Goal: Task Accomplishment & Management: Use online tool/utility

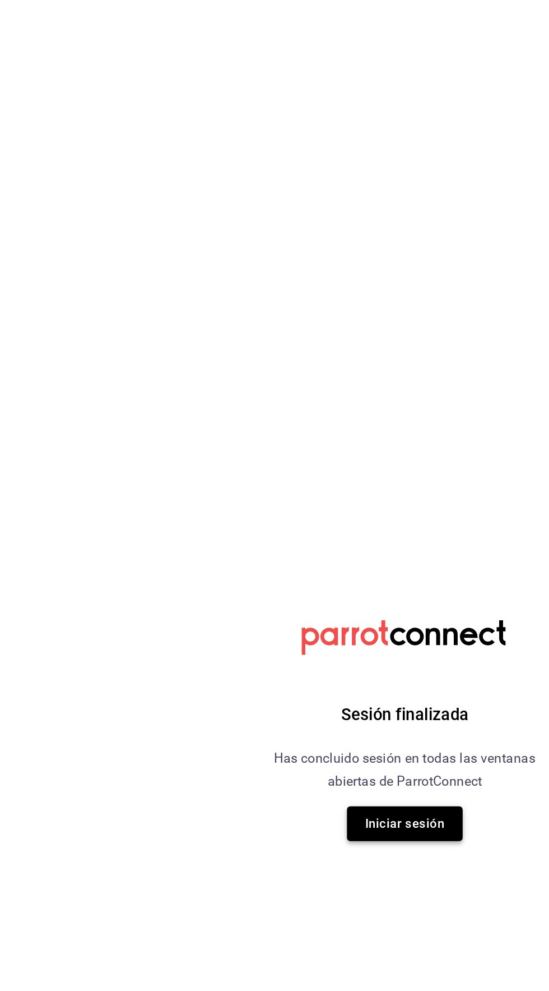
click at [286, 558] on button "Iniciar sesión" at bounding box center [274, 559] width 78 height 24
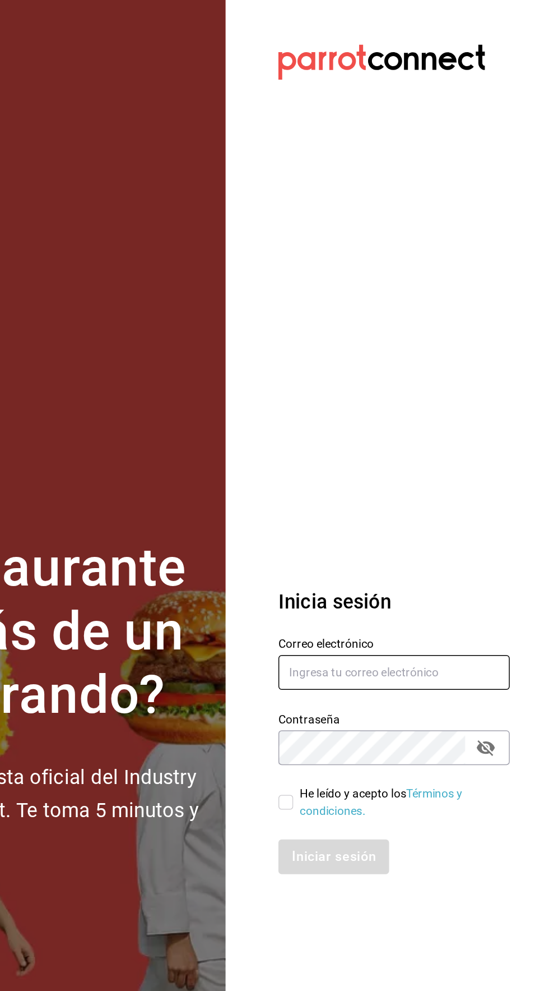
click at [434, 468] on input "text" at bounding box center [444, 456] width 157 height 24
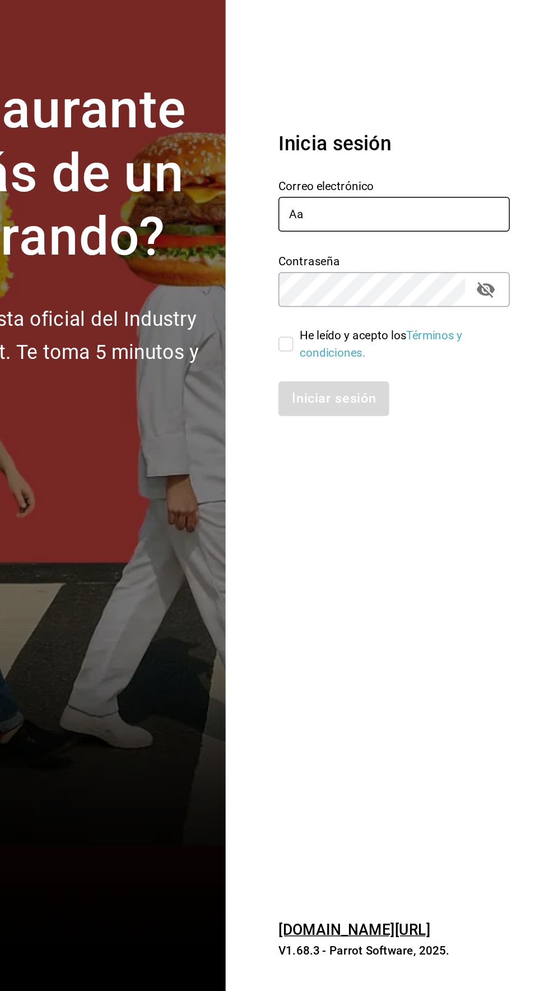
type input "A"
type input "[PERSON_NAME][EMAIL_ADDRESS][DOMAIN_NAME]"
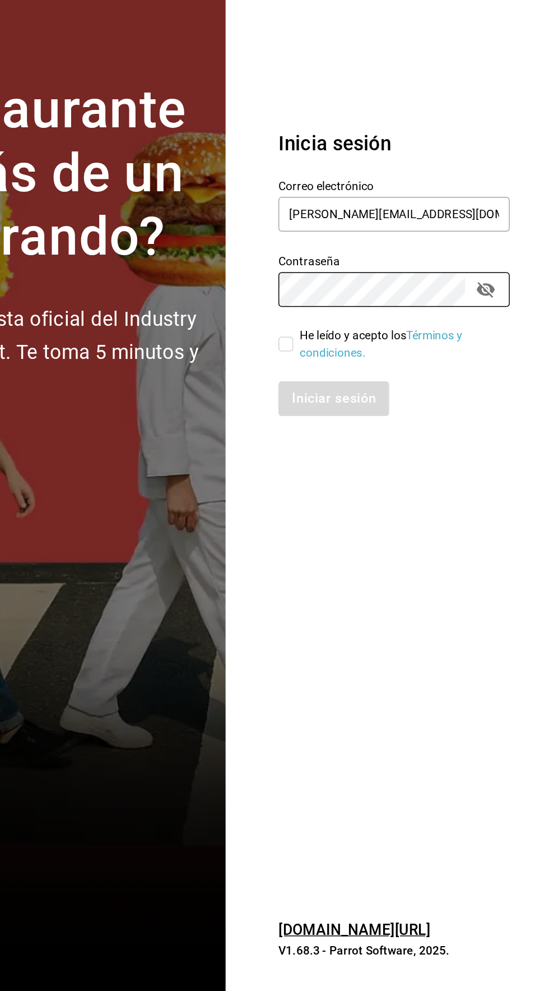
click at [372, 549] on input "He leído y acepto los Términos y condiciones." at bounding box center [371, 544] width 10 height 10
checkbox input "true"
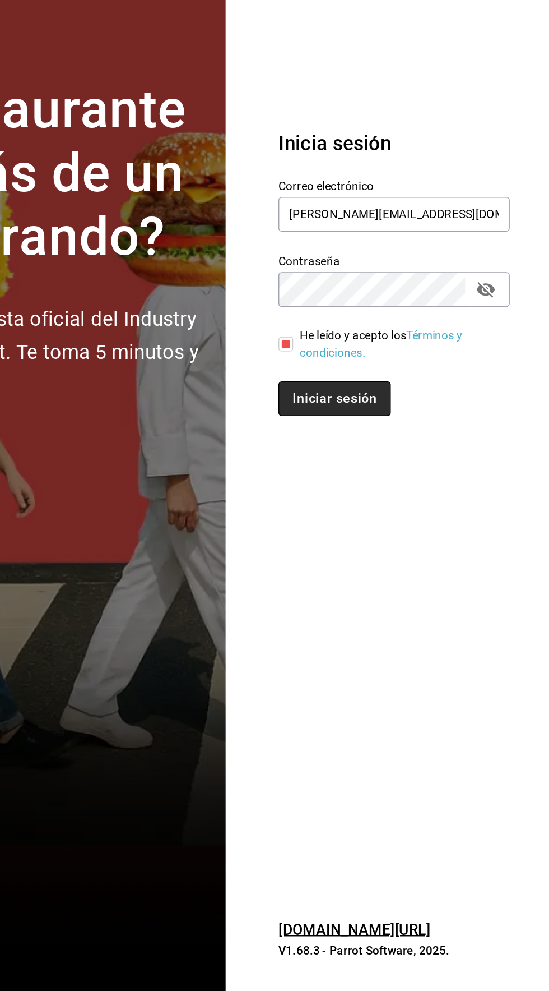
click at [422, 593] on button "Iniciar sesión" at bounding box center [404, 581] width 76 height 24
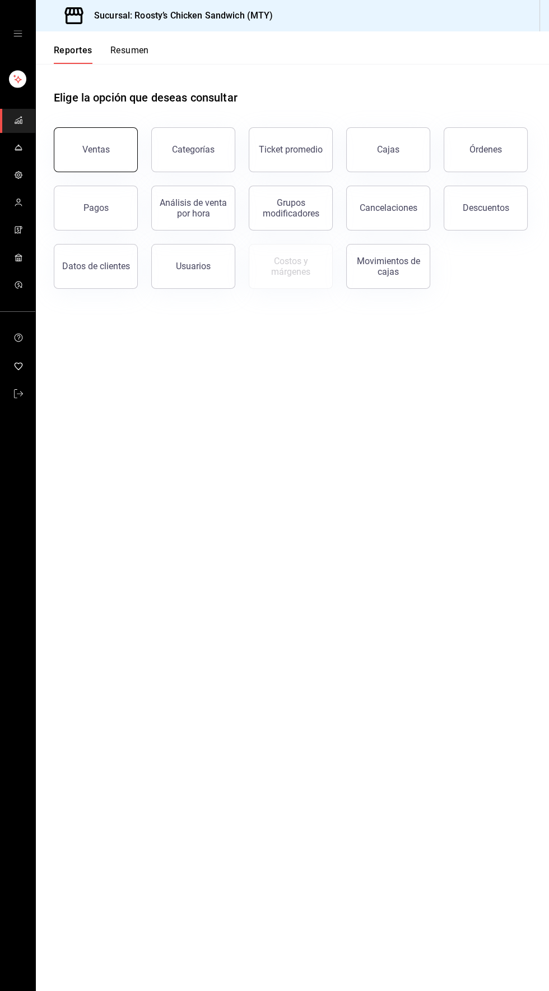
click at [60, 152] on button "Ventas" at bounding box center [96, 149] width 84 height 45
